Goal: Download file/media

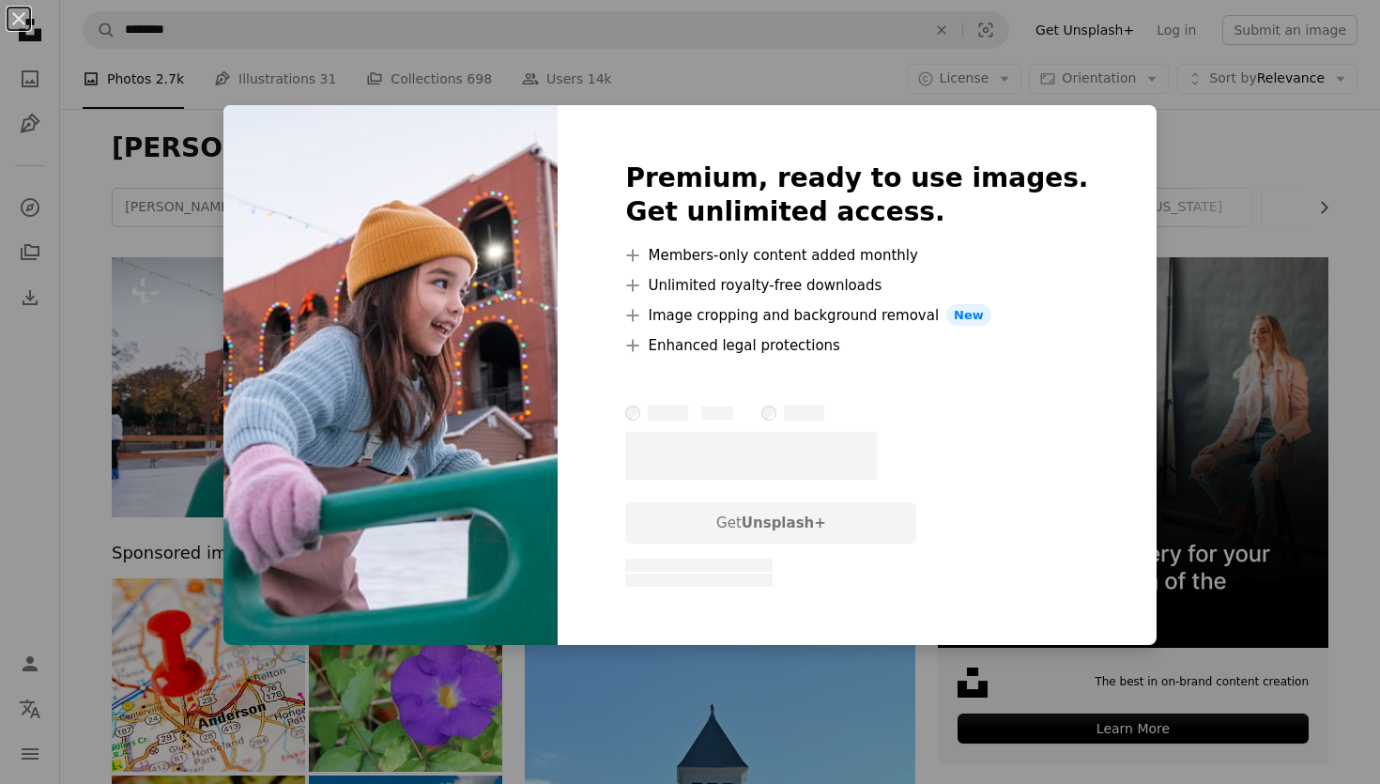
scroll to position [151, 0]
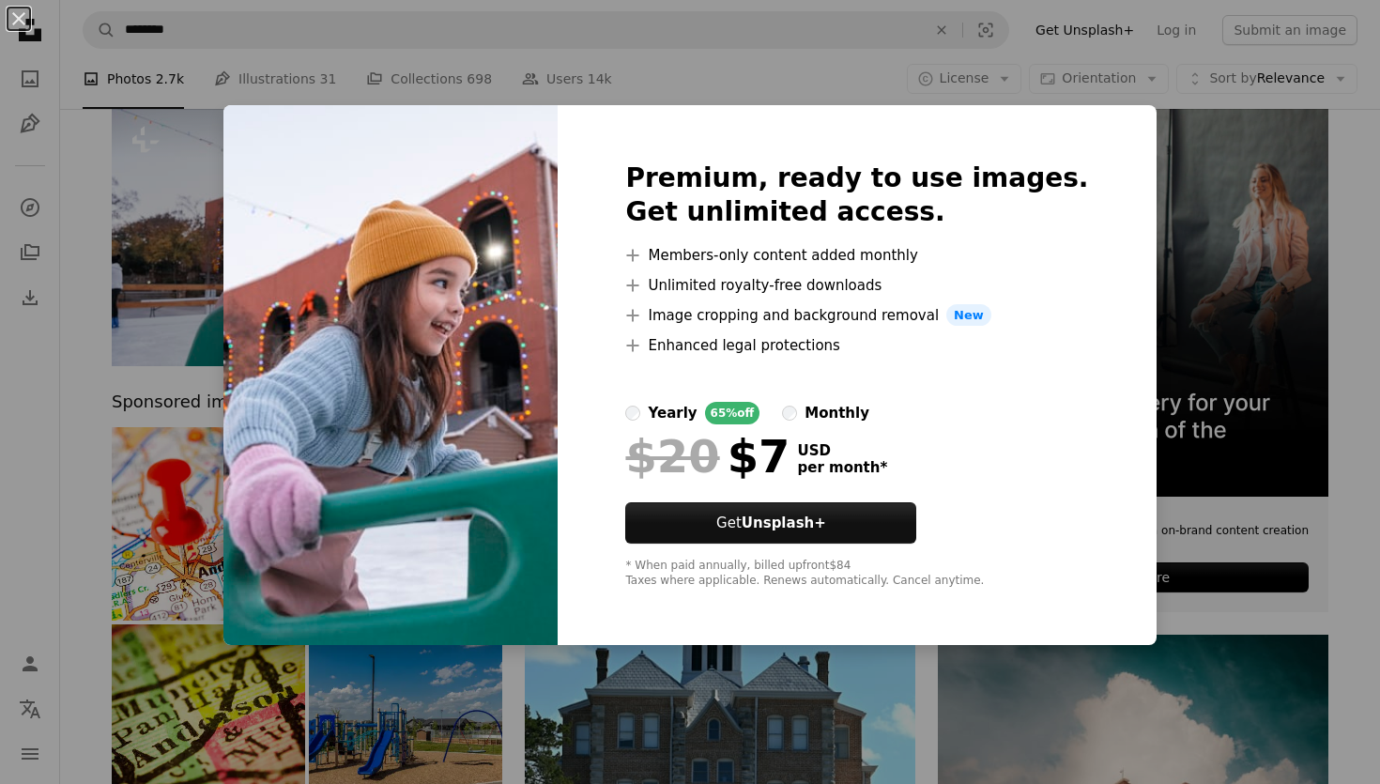
click at [1151, 115] on div "An X shape Premium, ready to use images. Get unlimited access. A plus sign Memb…" at bounding box center [690, 392] width 1380 height 784
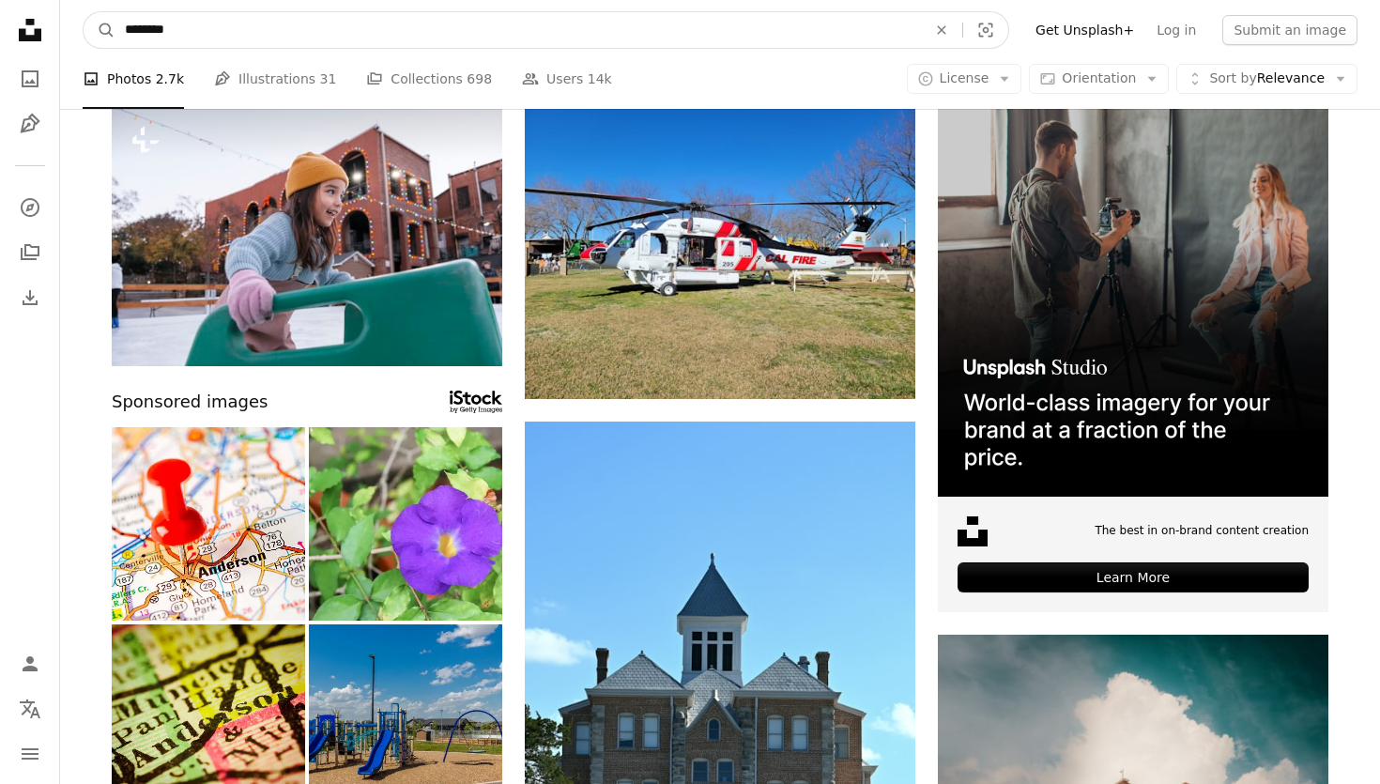
click at [308, 15] on input "********" at bounding box center [517, 30] width 805 height 36
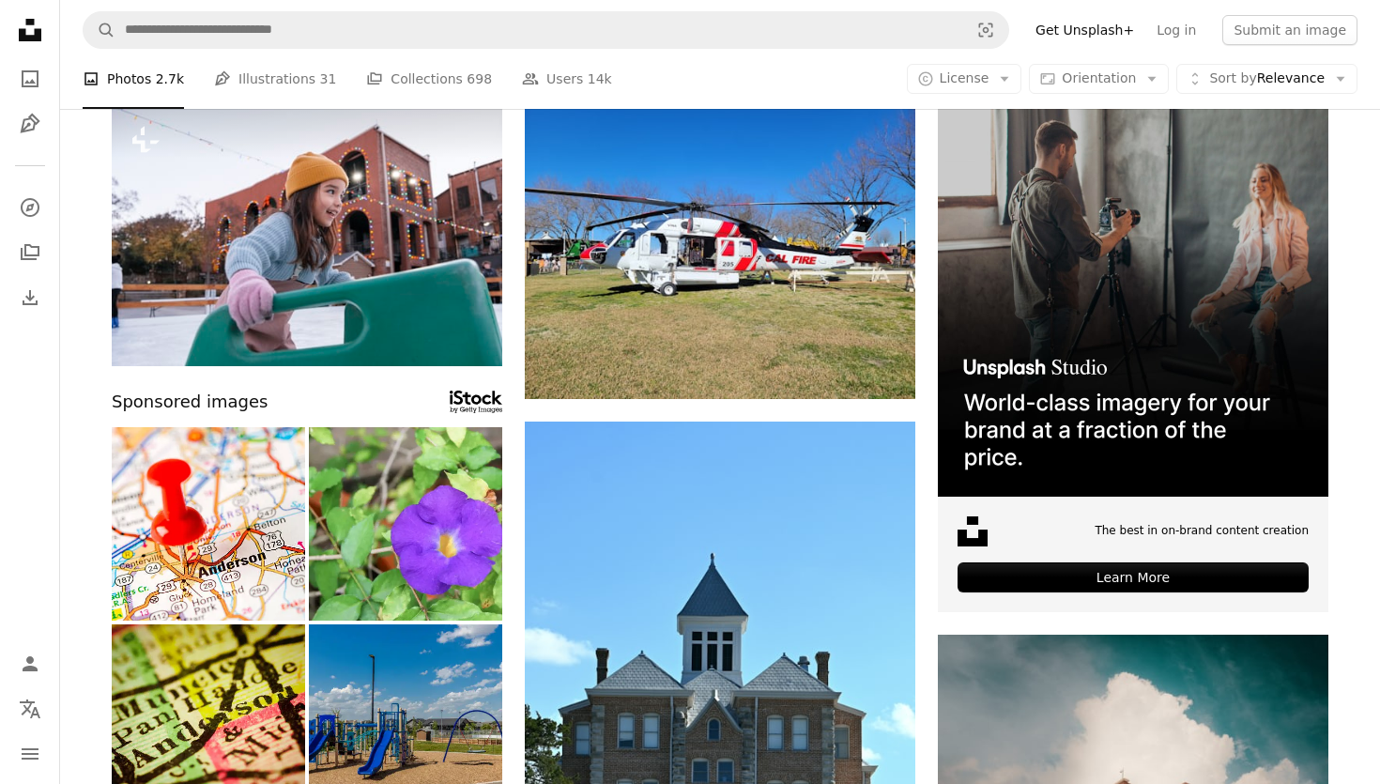
click at [25, 30] on icon "Unsplash logo Unsplash Home" at bounding box center [30, 30] width 38 height 38
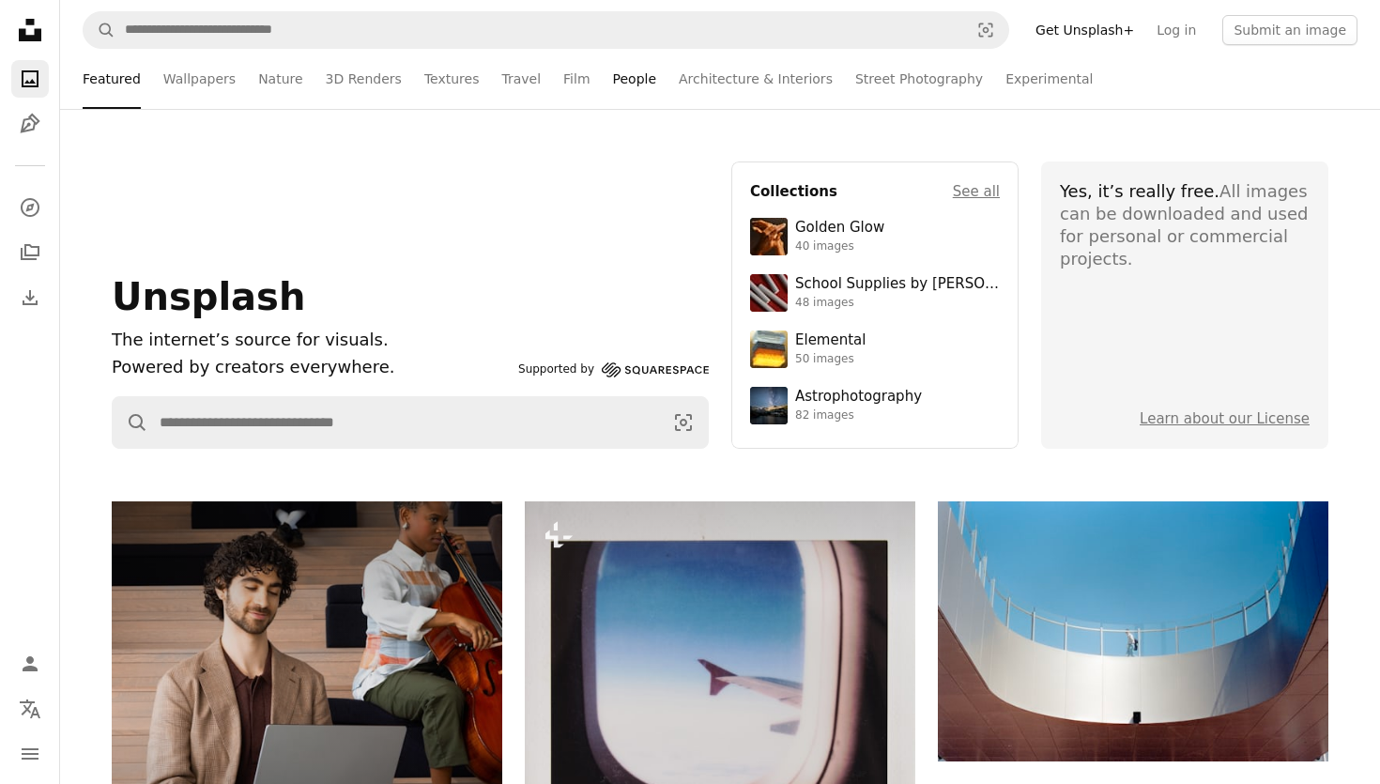
click at [621, 69] on link "People" at bounding box center [635, 79] width 44 height 60
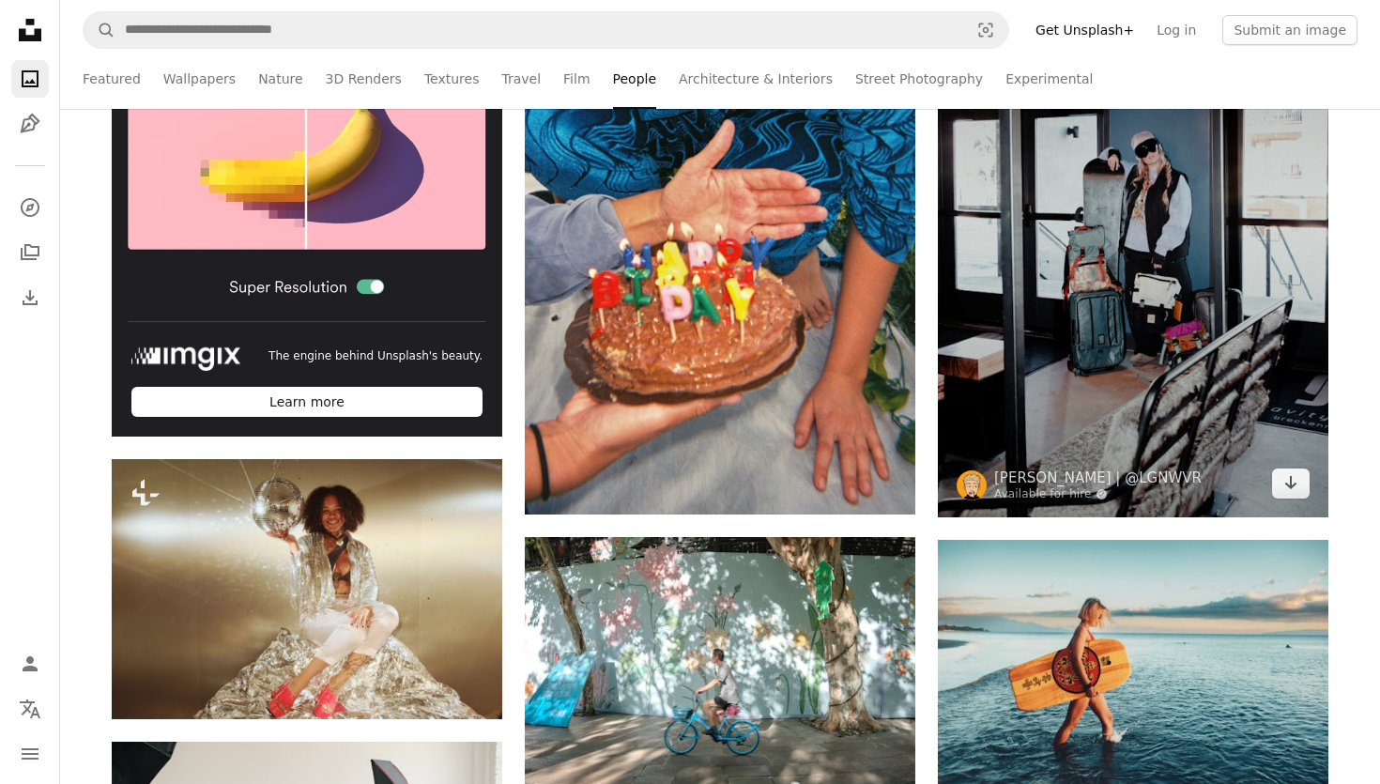
scroll to position [566, 0]
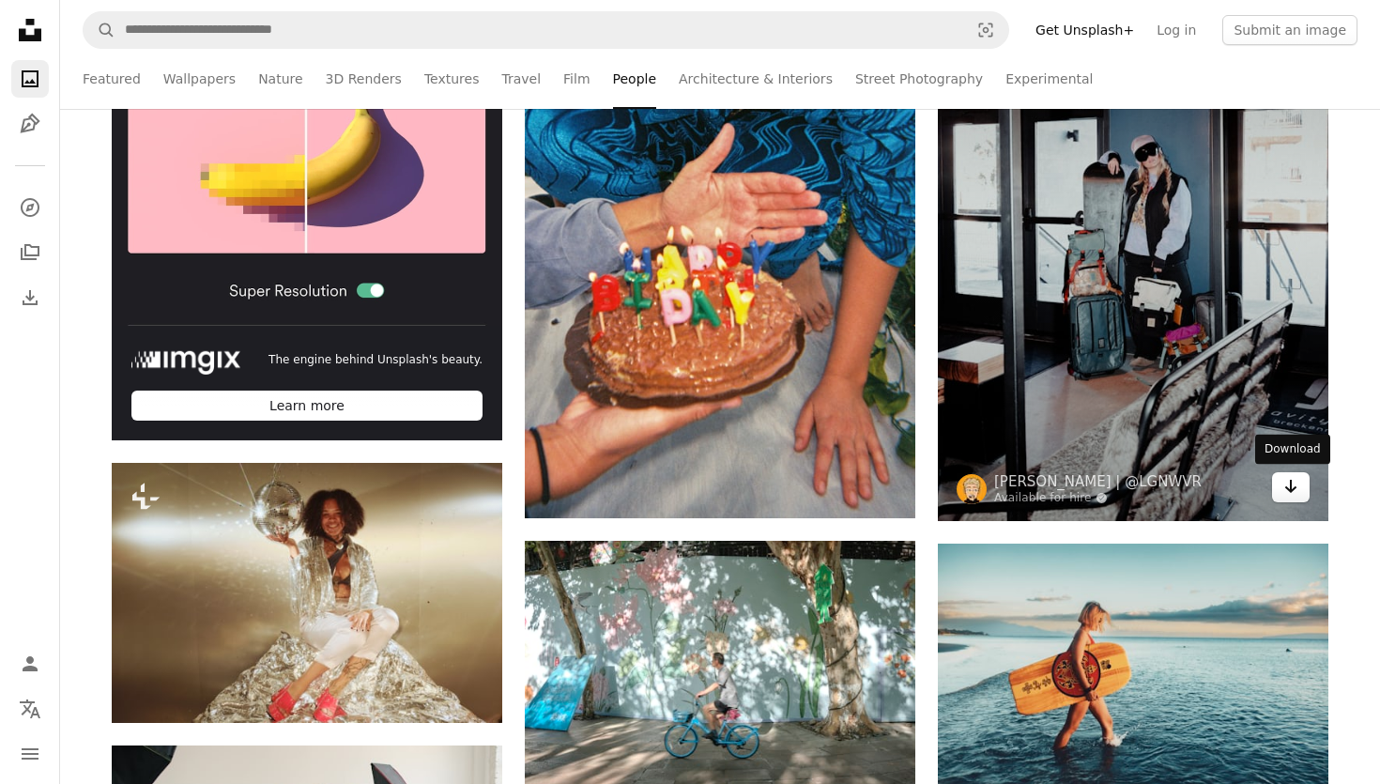
click at [1296, 492] on icon "Arrow pointing down" at bounding box center [1290, 486] width 15 height 23
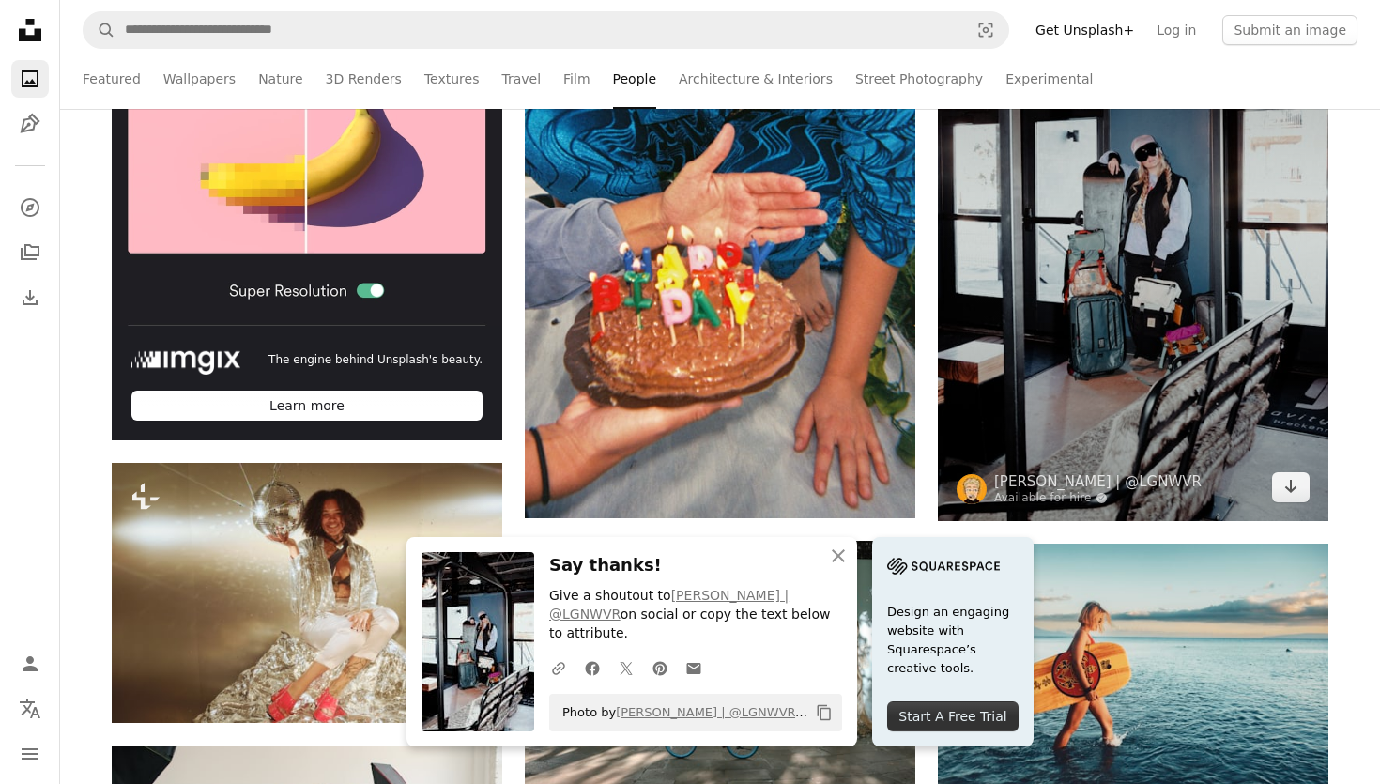
click at [1038, 293] on img at bounding box center [1133, 228] width 391 height 586
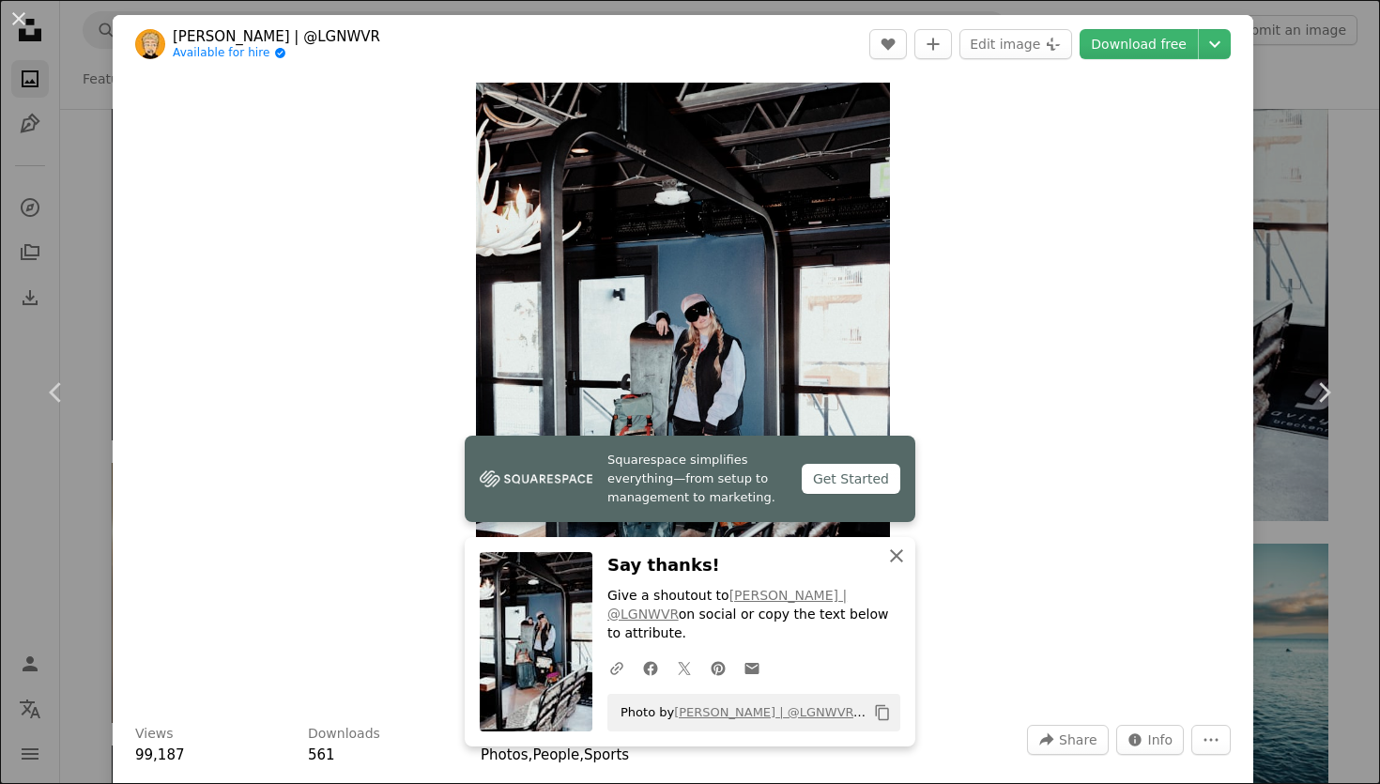
click at [890, 559] on icon "An X shape" at bounding box center [896, 555] width 23 height 23
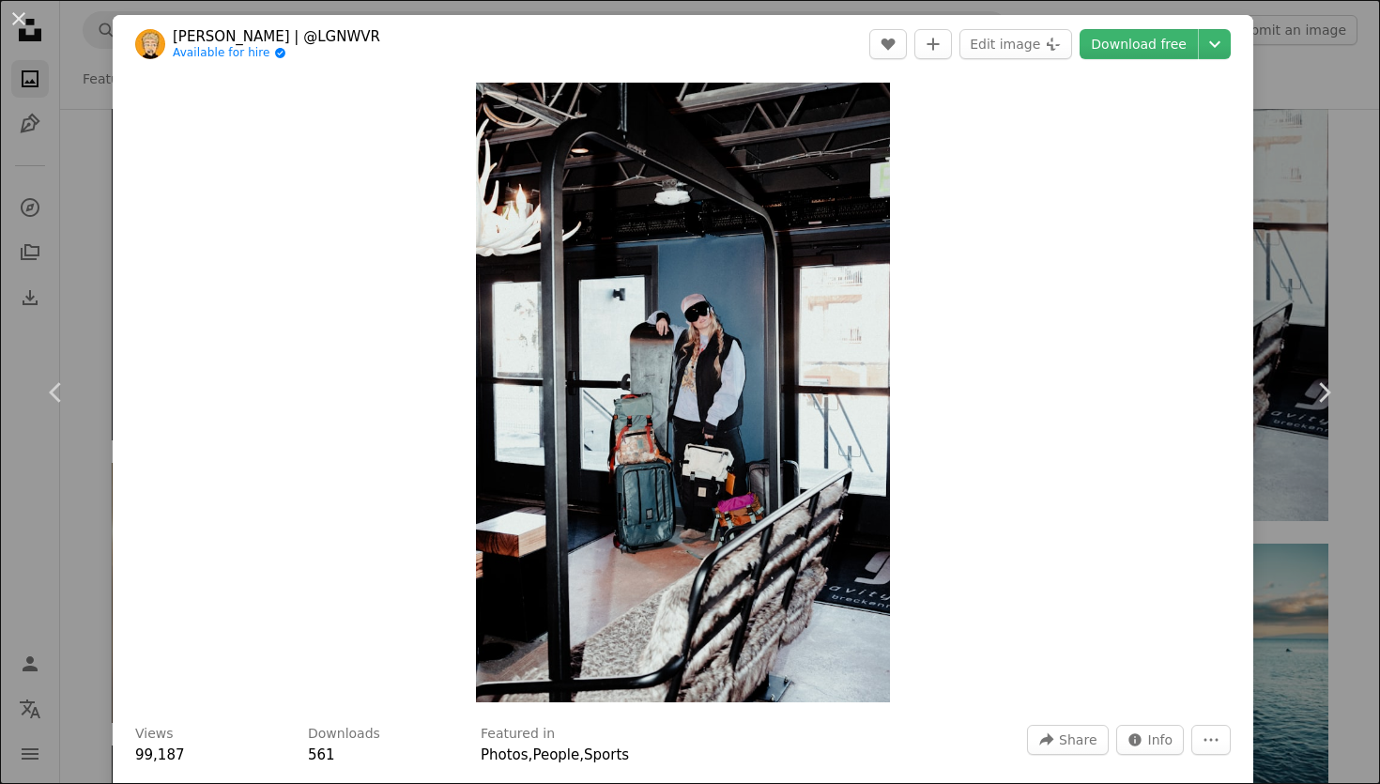
click at [1312, 58] on div "An X shape Chevron left Chevron right [PERSON_NAME] | @LGNWVR Available for hir…" at bounding box center [690, 392] width 1380 height 784
